Goal: Transaction & Acquisition: Obtain resource

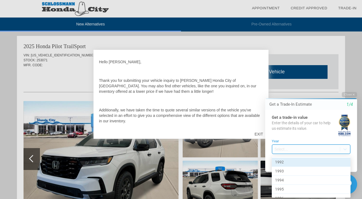
click at [282, 87] on body "Welcome! Get a Trade-In Estimate 1/4 Get a trade-in value Enter the details of …" at bounding box center [308, 87] width 108 height 0
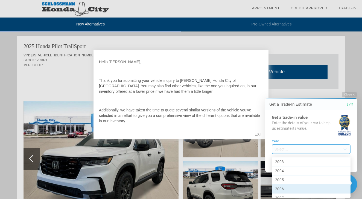
click at [280, 187] on div "2006" at bounding box center [311, 188] width 79 height 9
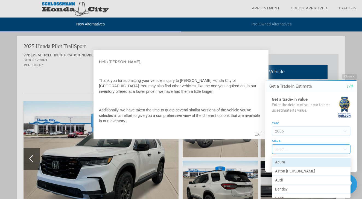
click at [295, 70] on body "Welcome! Get a Trade-In Estimate 1/4 Get a trade-in value Enter the details of …" at bounding box center [308, 70] width 108 height 0
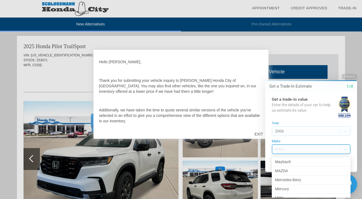
scroll to position [247, 0]
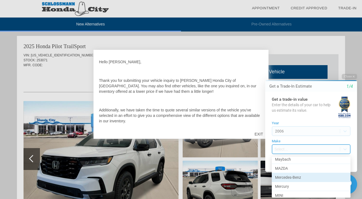
click at [294, 175] on div "Mercedes-Benz" at bounding box center [311, 177] width 79 height 9
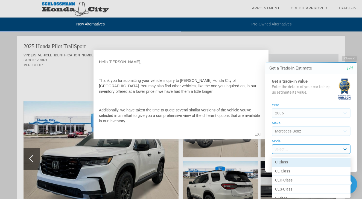
click at [345, 52] on body "Welcome! Get a Trade-In Estimate 1/4 Get a trade-in value Enter the details of …" at bounding box center [308, 52] width 108 height 0
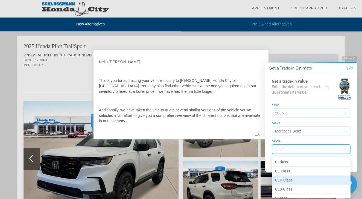
click at [311, 178] on div "CLK-Class" at bounding box center [311, 179] width 79 height 9
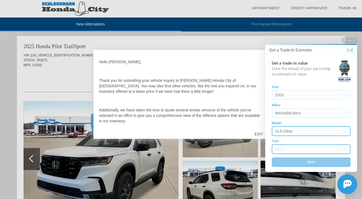
click at [315, 34] on body "Welcome! Get a Trade-In Estimate 1/4 Get a trade-in value Enter the details of …" at bounding box center [308, 34] width 108 height 0
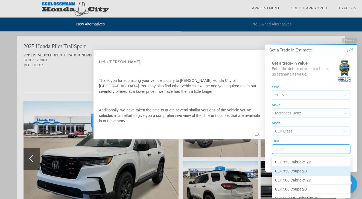
scroll to position [0, 0]
click at [303, 170] on div "CLK 350 Coupe 2D" at bounding box center [311, 170] width 79 height 9
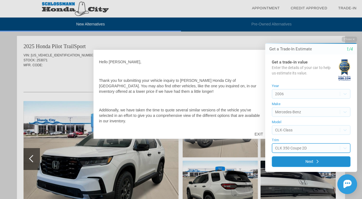
click at [311, 160] on button "Next" at bounding box center [311, 161] width 79 height 11
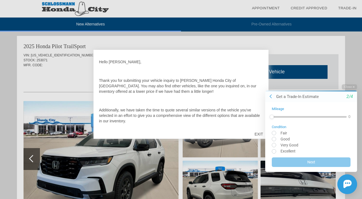
click at [273, 132] on input "radio" at bounding box center [311, 133] width 79 height 4
radio input "true"
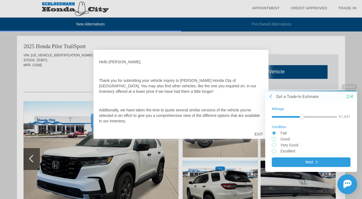
drag, startPoint x: 273, startPoint y: 118, endPoint x: 302, endPoint y: 116, distance: 29.3
click at [302, 116] on div at bounding box center [302, 116] width 4 height 4
click at [303, 119] on div at bounding box center [303, 116] width 4 height 4
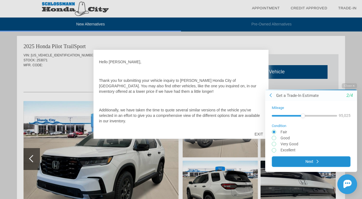
click at [313, 161] on button "Next" at bounding box center [311, 161] width 79 height 11
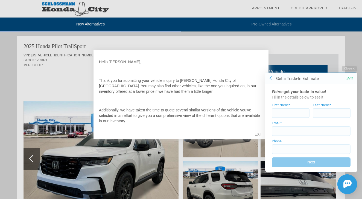
click at [271, 79] on icon at bounding box center [270, 78] width 2 height 4
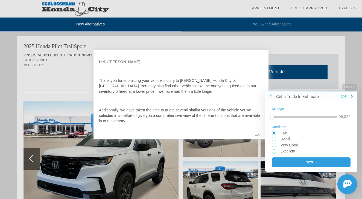
click at [270, 97] on icon at bounding box center [270, 96] width 2 height 4
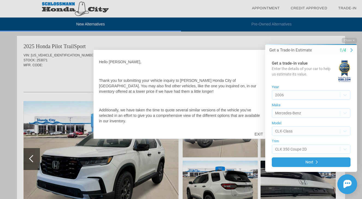
click at [246, 38] on div at bounding box center [181, 99] width 362 height 199
